Goal: Navigation & Orientation: Find specific page/section

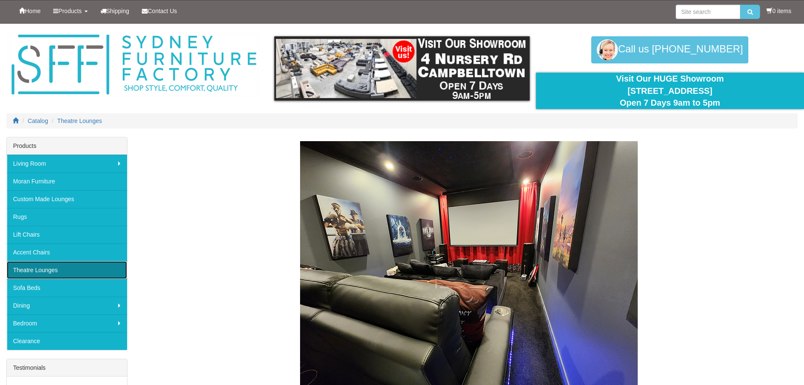
click at [94, 266] on link "Theatre Lounges" at bounding box center [67, 270] width 120 height 18
click at [47, 266] on link "Theatre Lounges" at bounding box center [67, 270] width 120 height 18
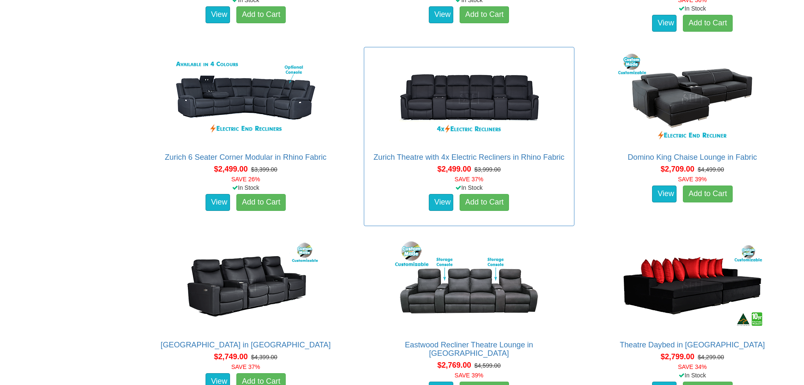
scroll to position [929, 0]
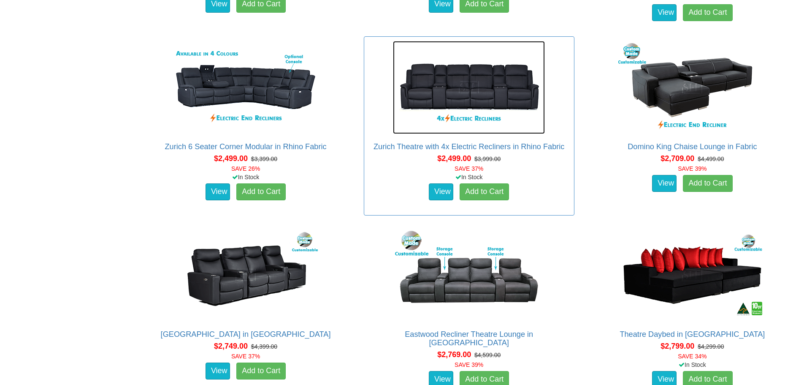
click at [500, 96] on img at bounding box center [469, 87] width 152 height 93
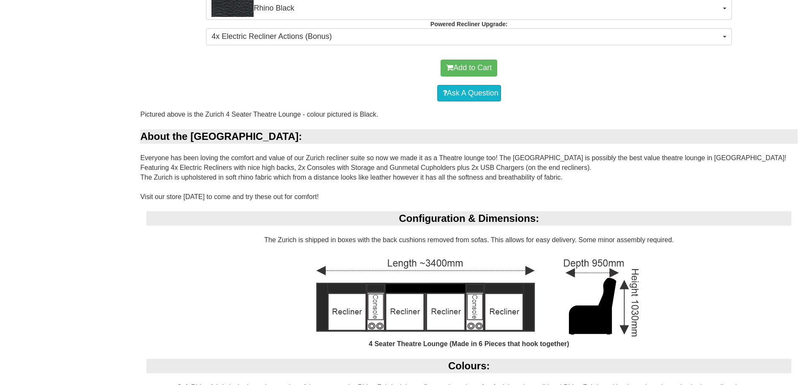
scroll to position [549, 0]
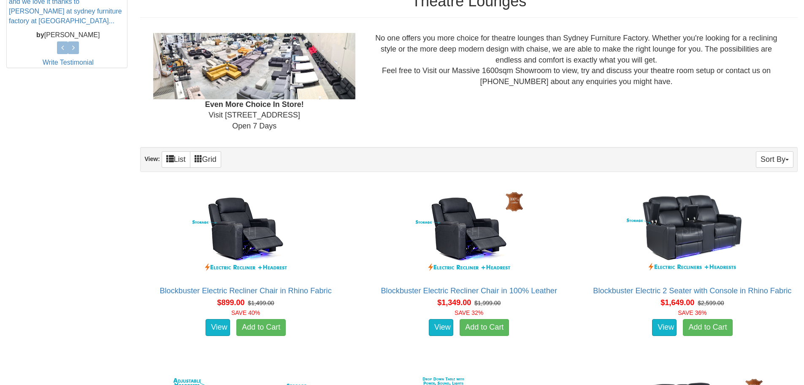
scroll to position [381, 0]
